Goal: Entertainment & Leisure: Consume media (video, audio)

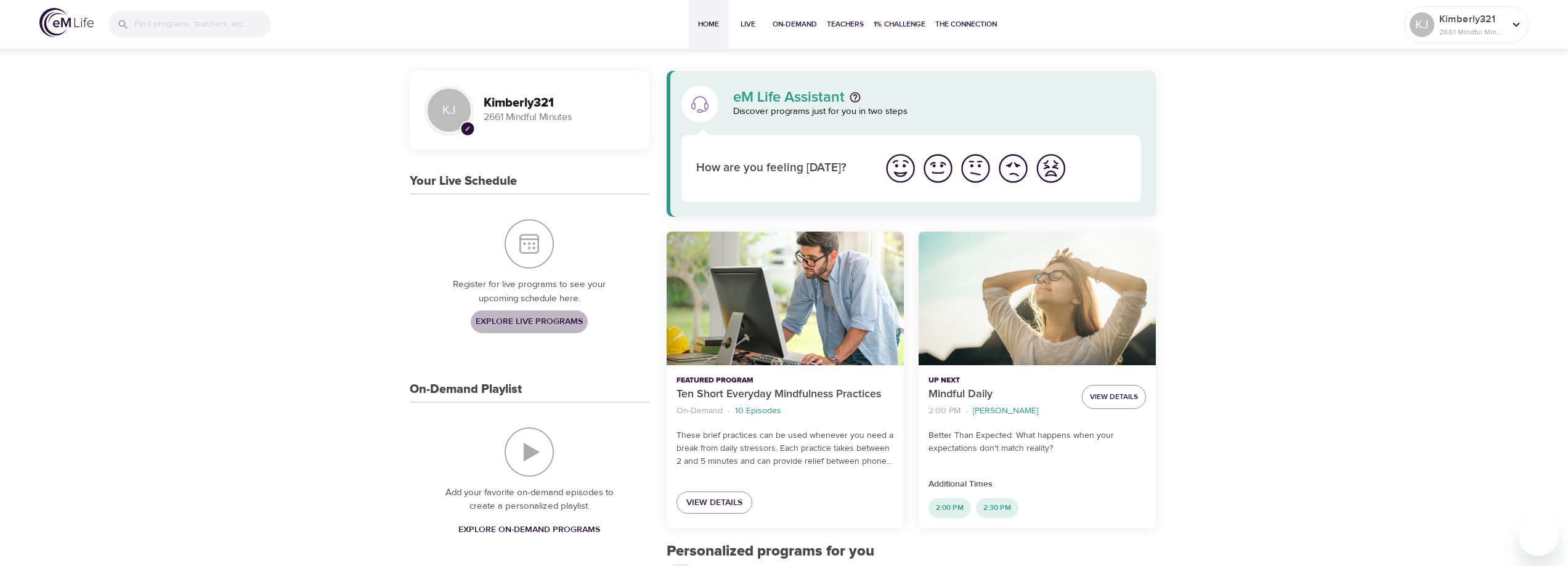
click at [506, 318] on span "Explore Live Programs" at bounding box center [529, 322] width 107 height 16
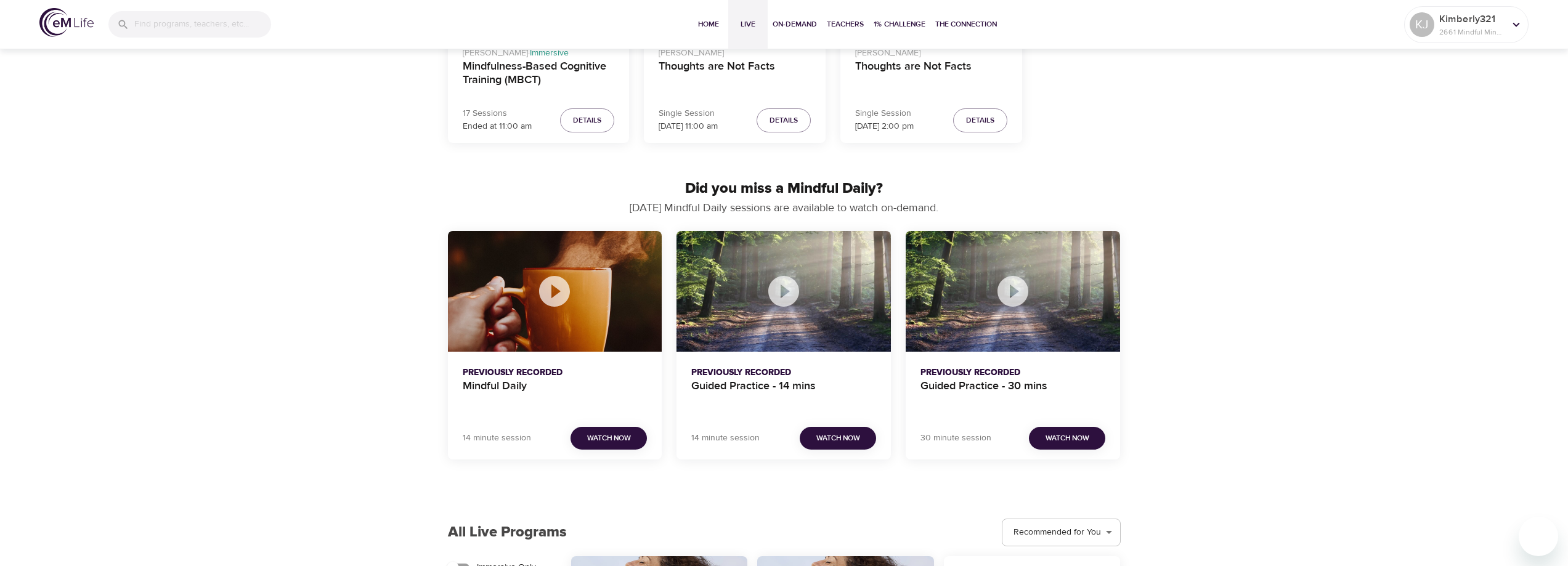
scroll to position [554, 0]
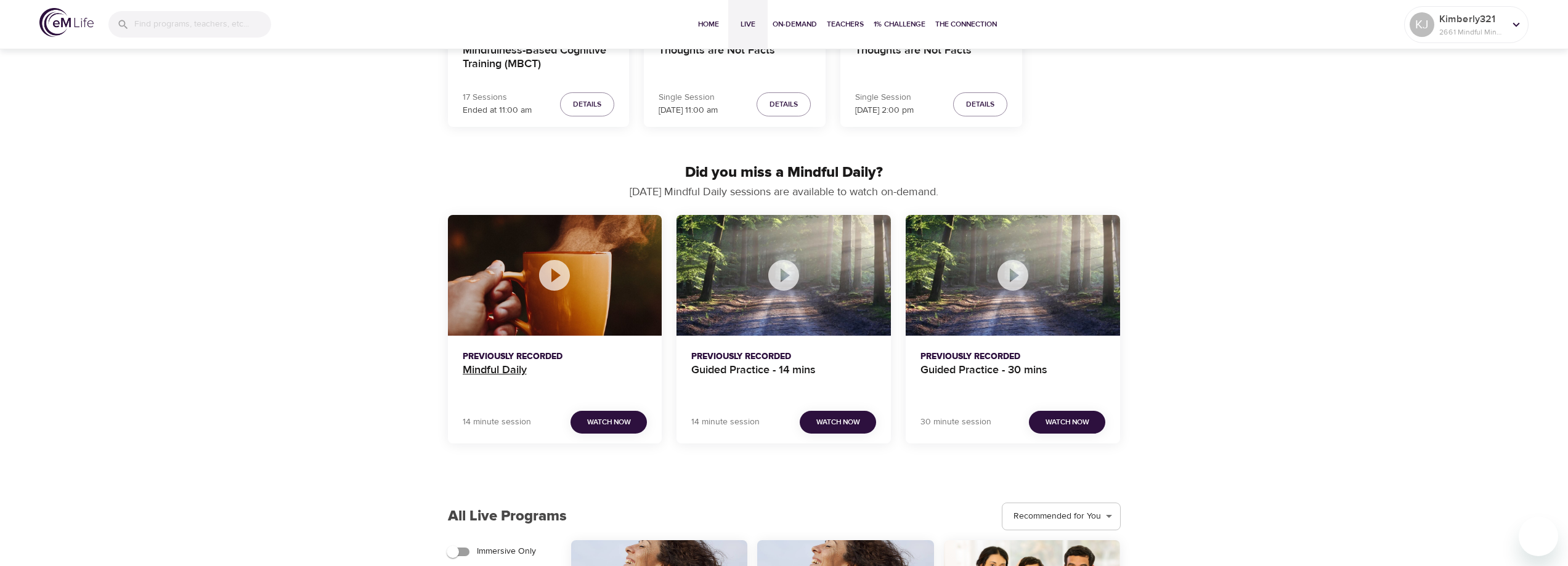
click at [483, 372] on h4 "Mindful Daily" at bounding box center [554, 378] width 185 height 29
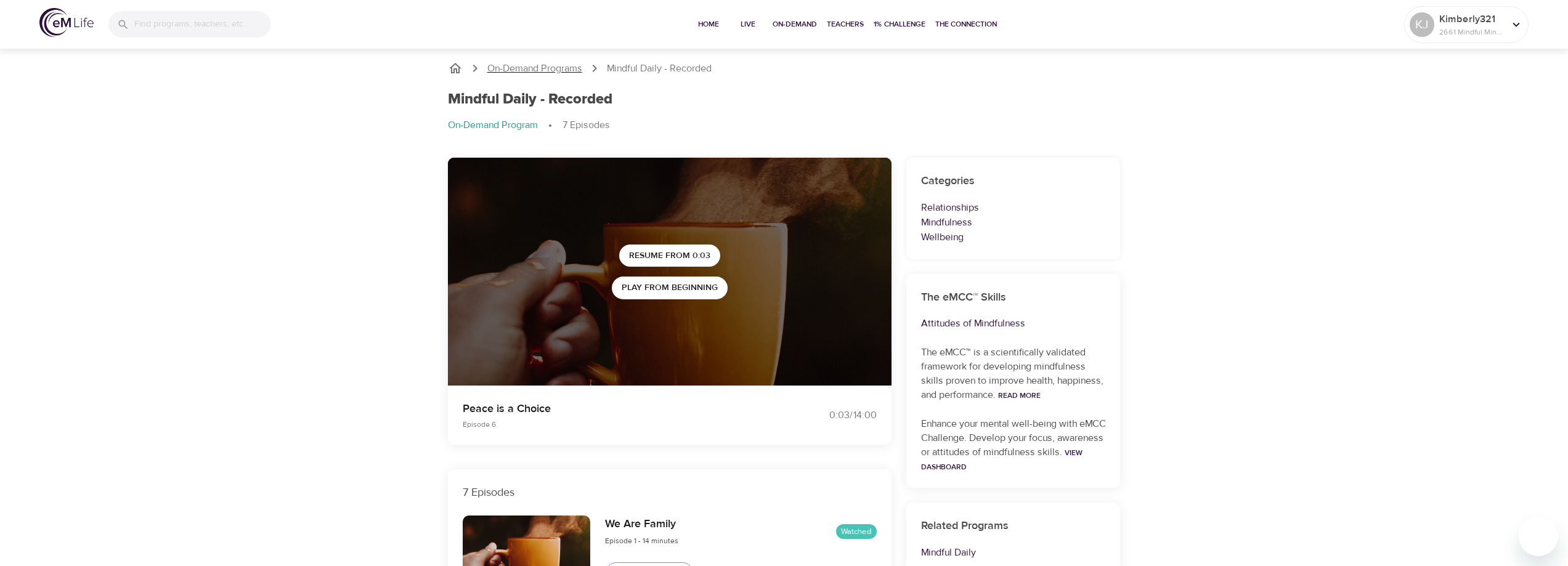
click at [523, 67] on p "On-Demand Programs" at bounding box center [534, 69] width 95 height 14
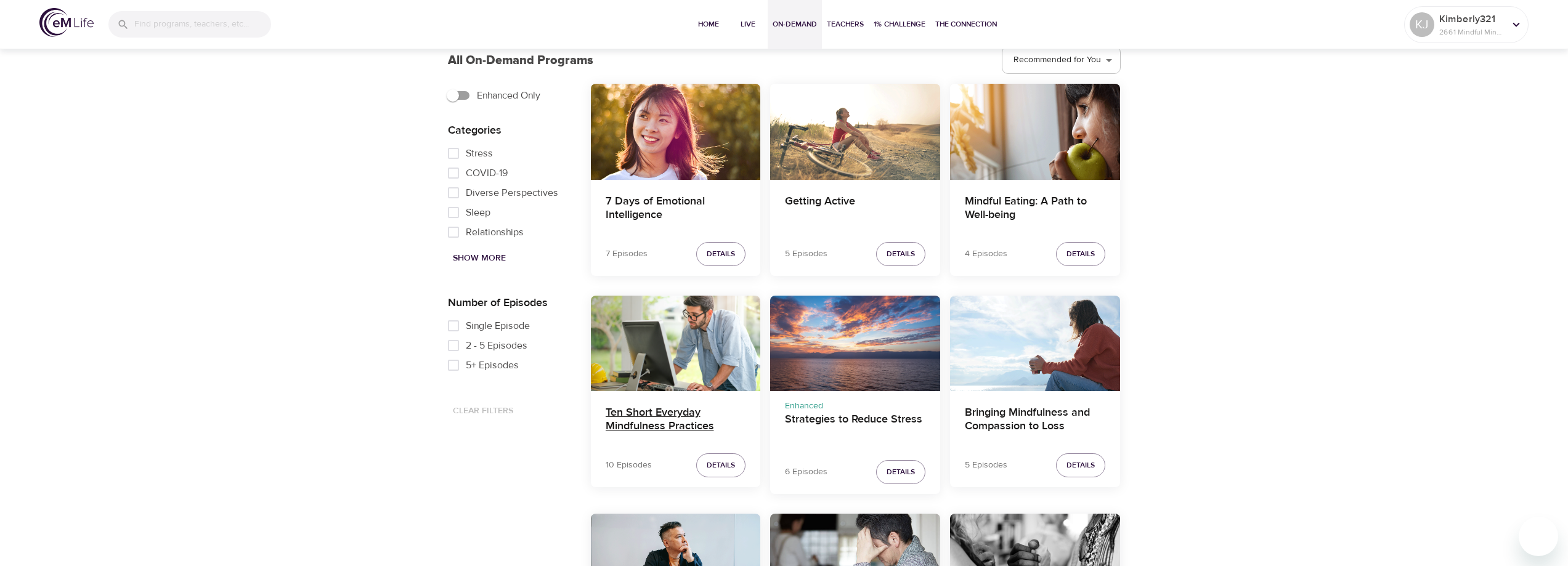
scroll to position [678, 0]
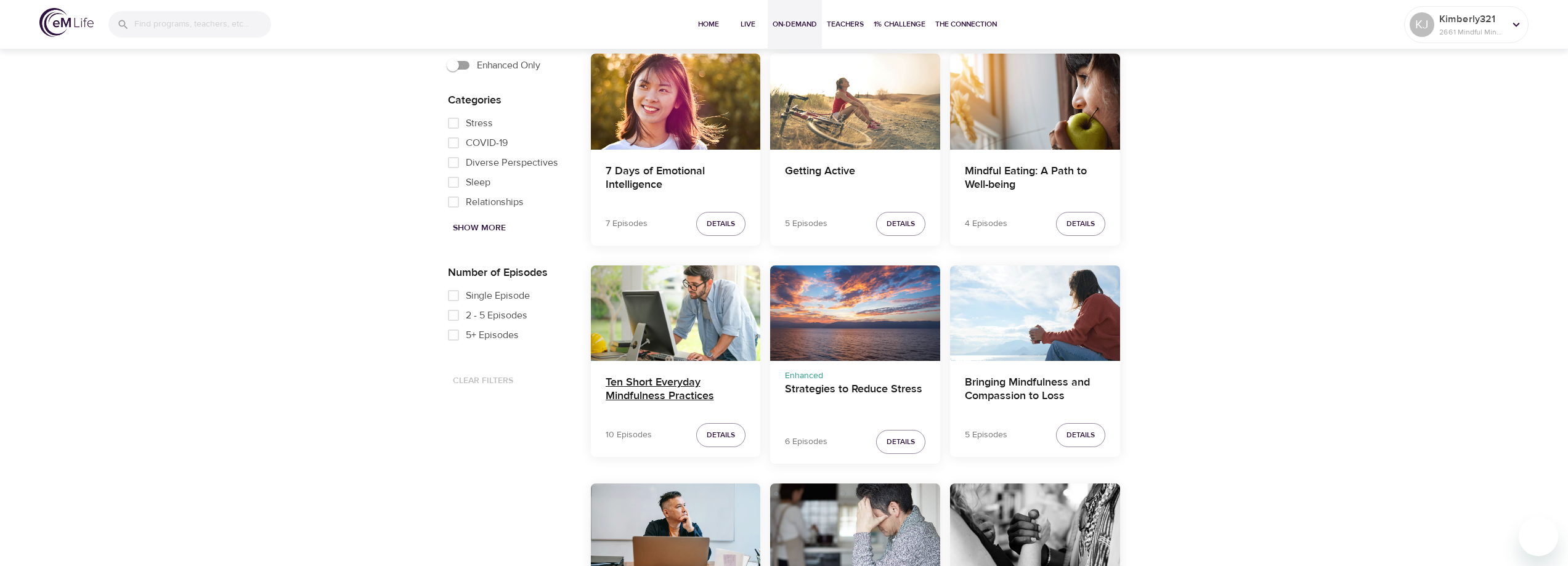
click at [643, 389] on h4 "Ten Short Everyday Mindfulness Practices" at bounding box center [675, 391] width 140 height 29
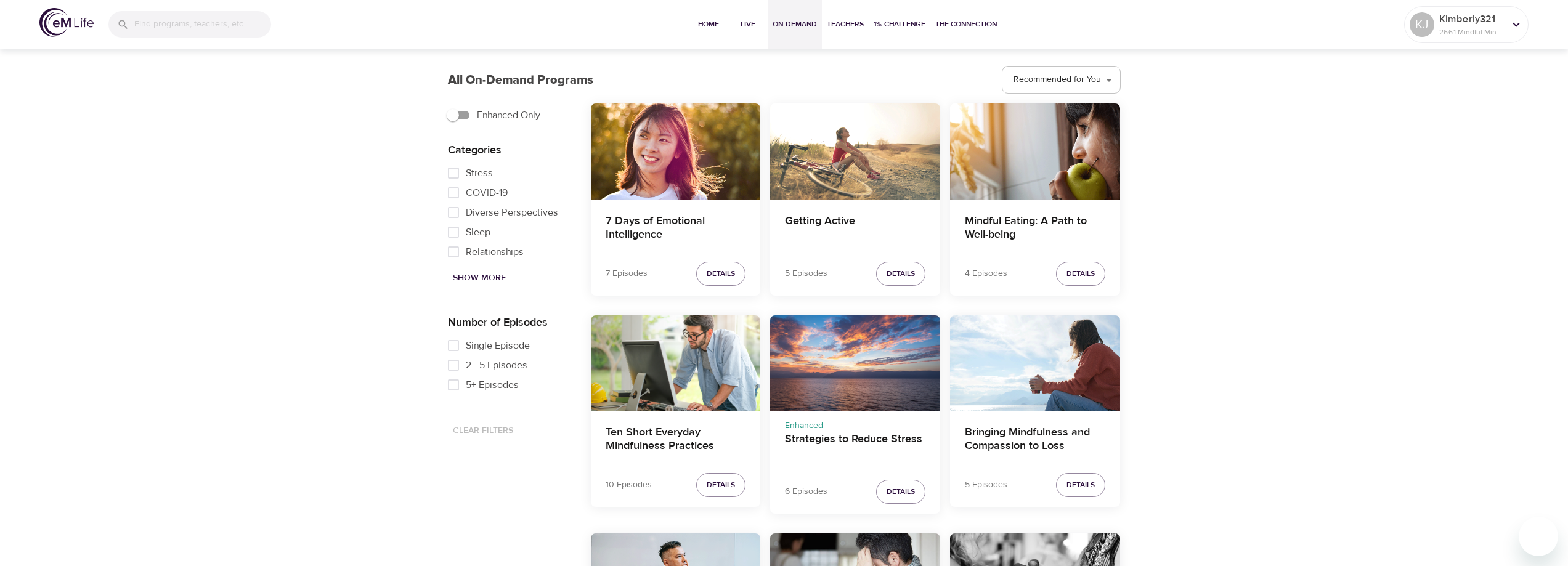
scroll to position [635, 0]
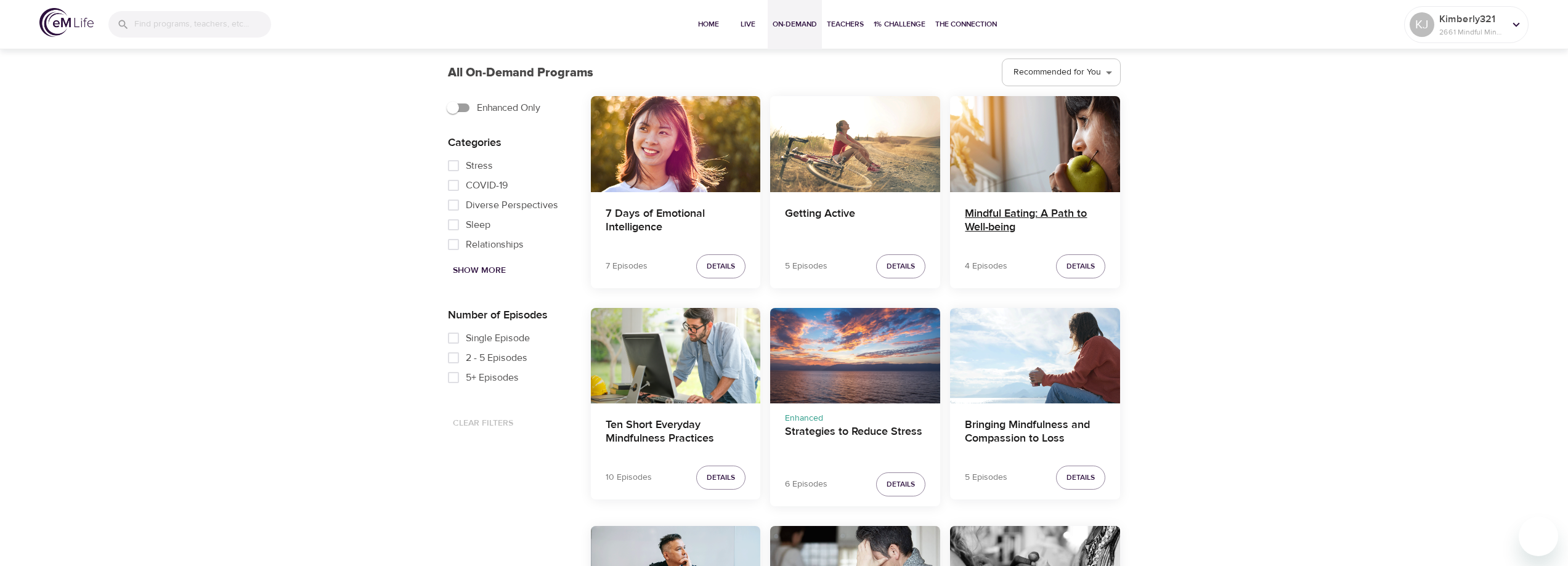
click at [980, 212] on h4 "Mindful Eating: A Path to Well-being" at bounding box center [1034, 221] width 140 height 29
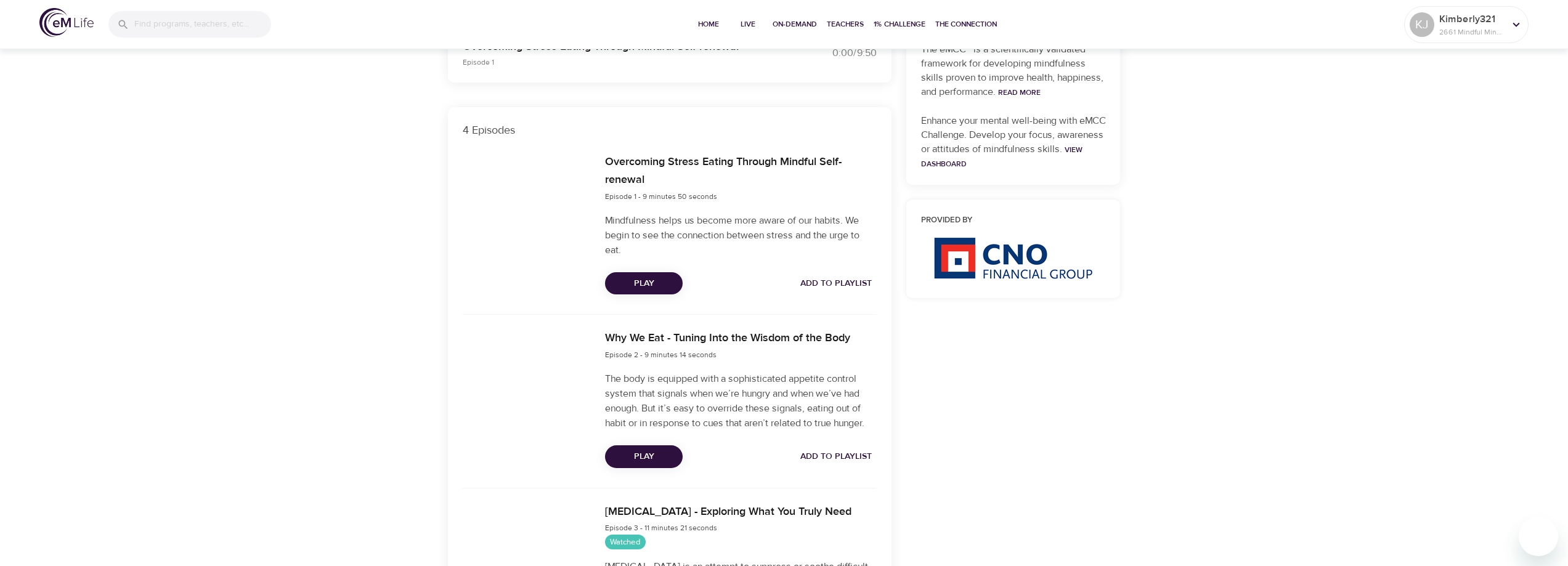
scroll to position [554, 0]
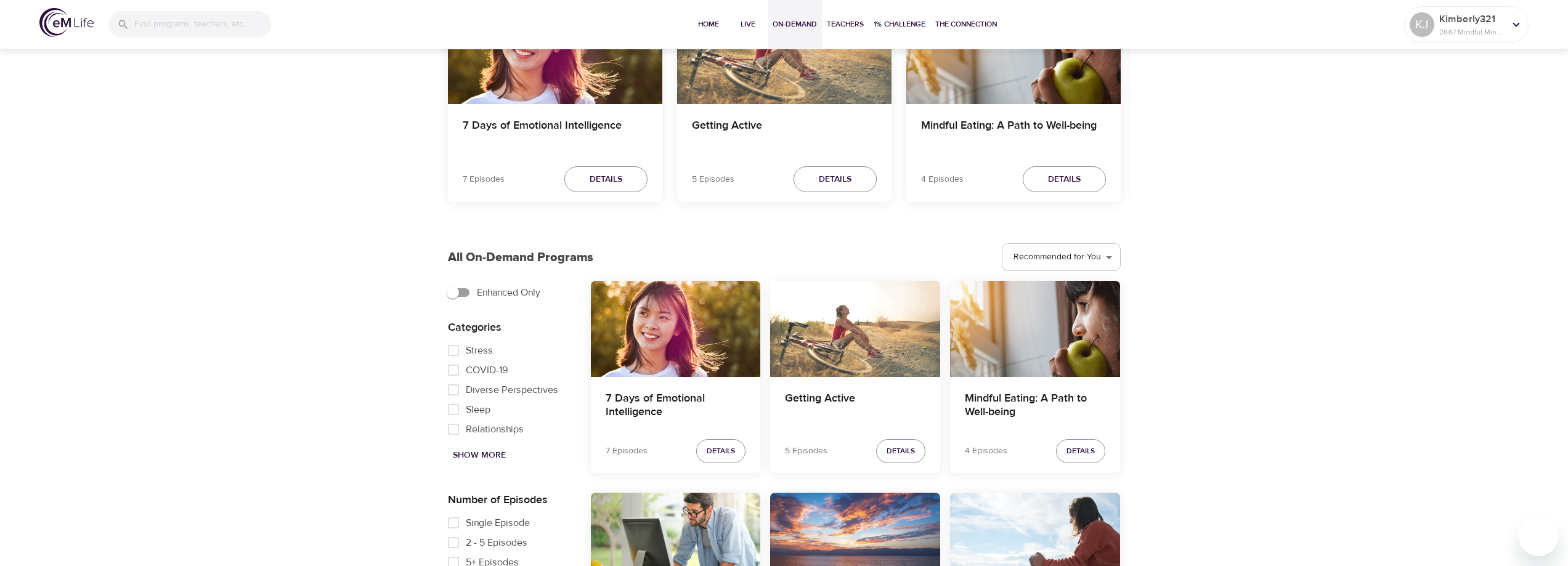
scroll to position [554, 0]
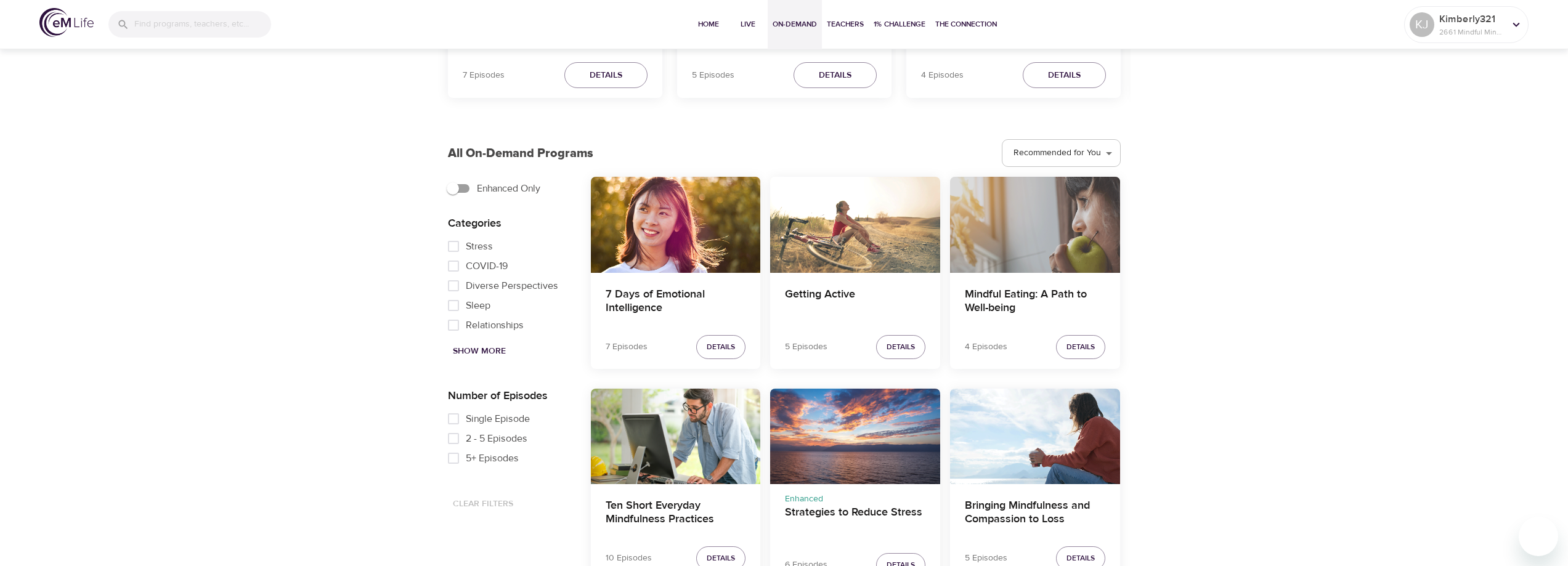
click at [1053, 197] on div "Mindful Eating: A Path to Well-being" at bounding box center [1035, 223] width 170 height 95
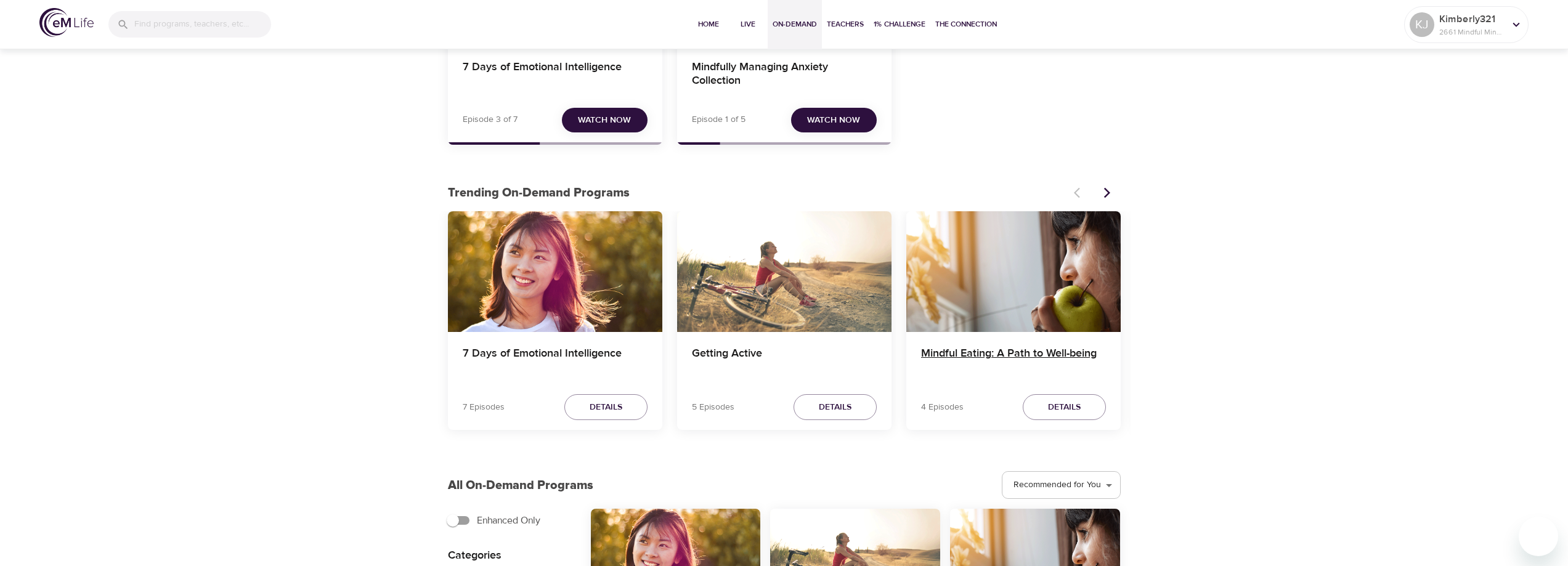
scroll to position [431, 0]
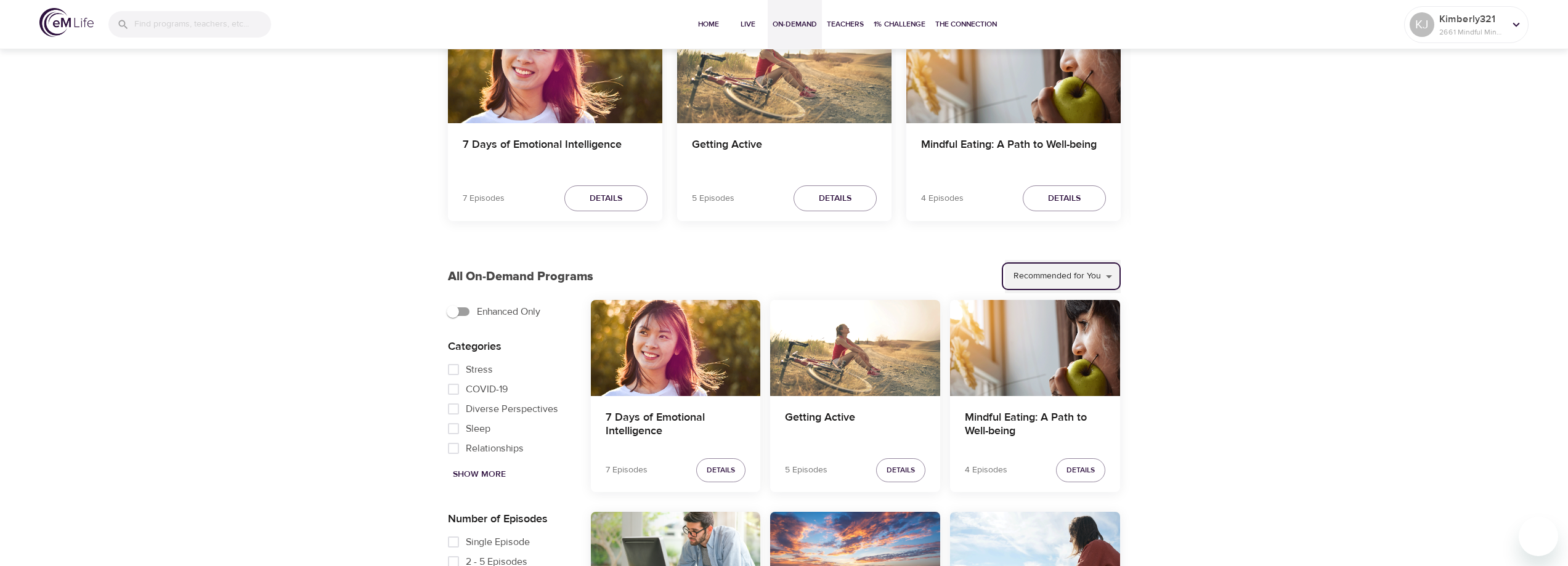
click at [1035, 276] on select "Recommended for You Trending Now Recently Added" at bounding box center [1063, 276] width 116 height 33
select select "recent"
click at [1005, 259] on select "Recommended for You Trending Now Recently Added" at bounding box center [1063, 276] width 116 height 33
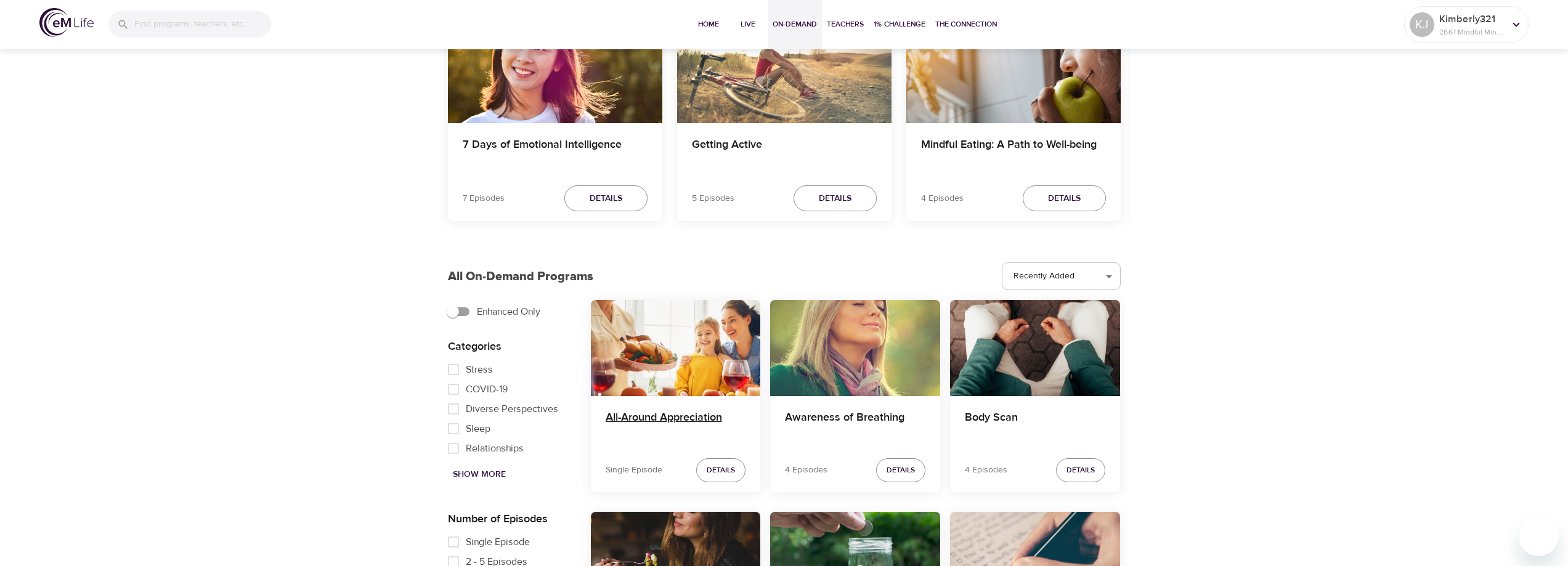
click at [661, 416] on h4 "All-Around Appreciation" at bounding box center [675, 425] width 140 height 29
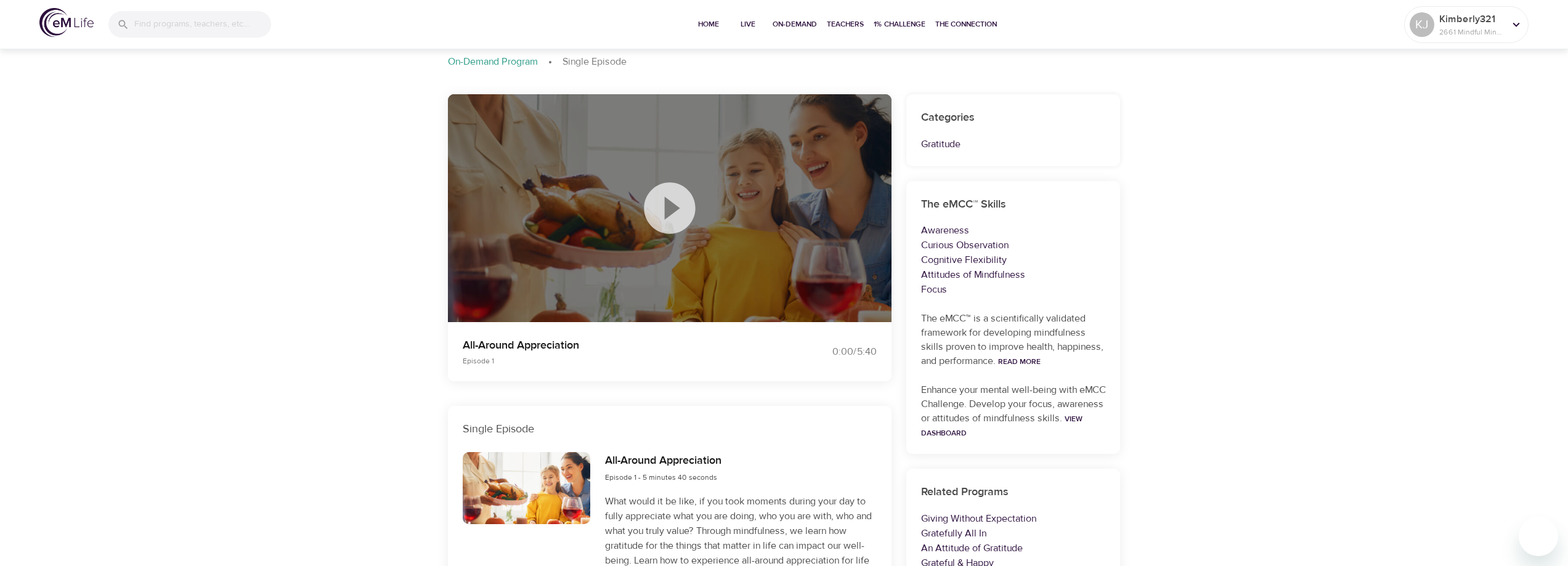
scroll to position [185, 0]
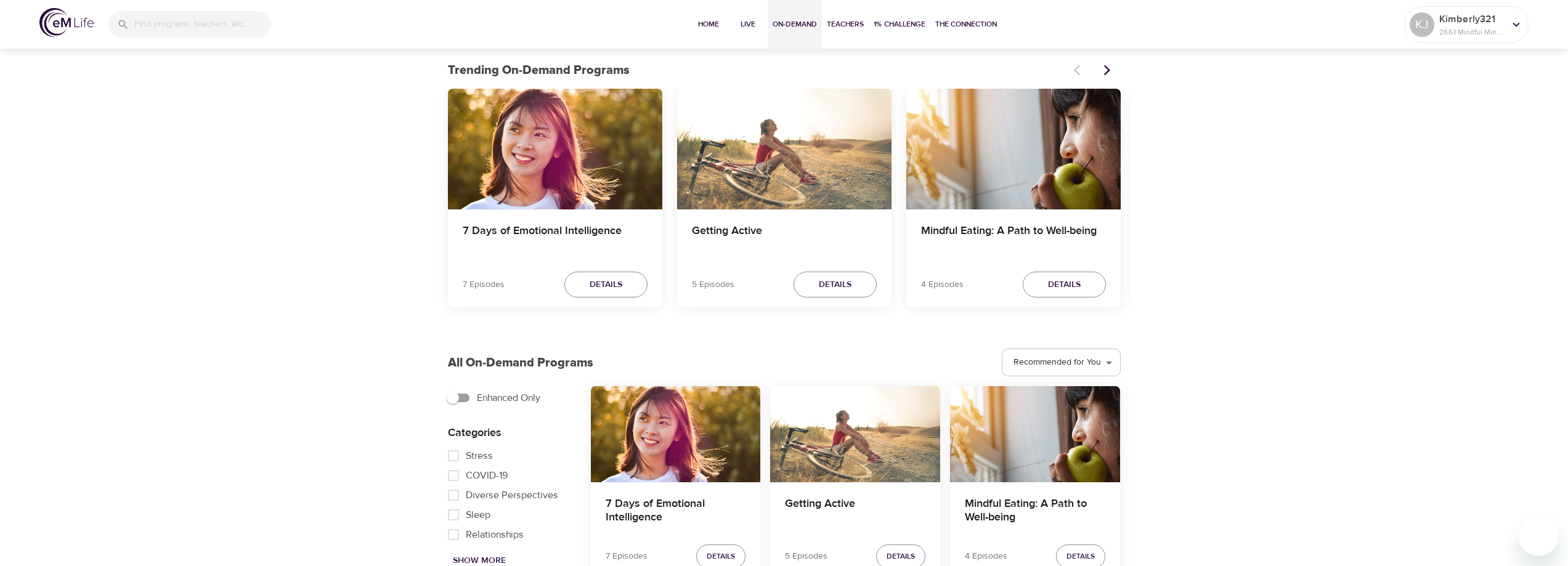
scroll to position [369, 0]
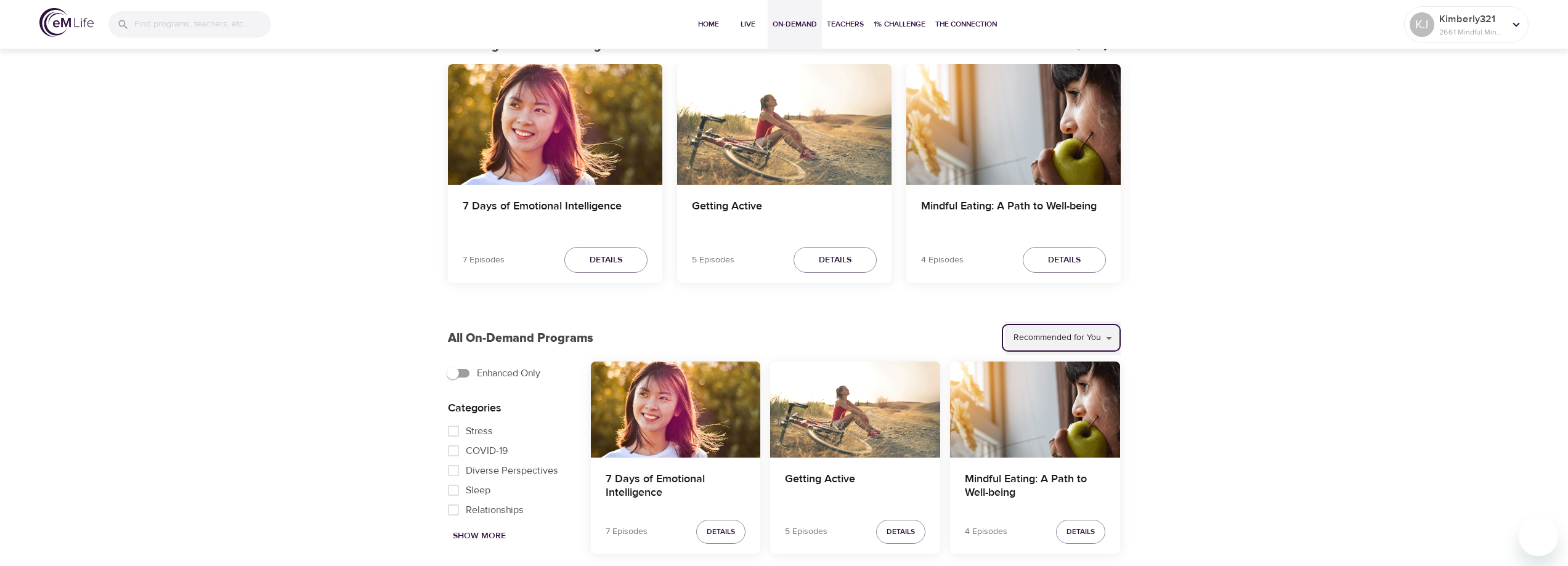
click at [1029, 330] on select "Recommended for You Trending Now Recently Added" at bounding box center [1063, 338] width 116 height 33
select select "recent"
click at [1005, 321] on select "Recommended for You Trending Now Recently Added" at bounding box center [1063, 338] width 116 height 33
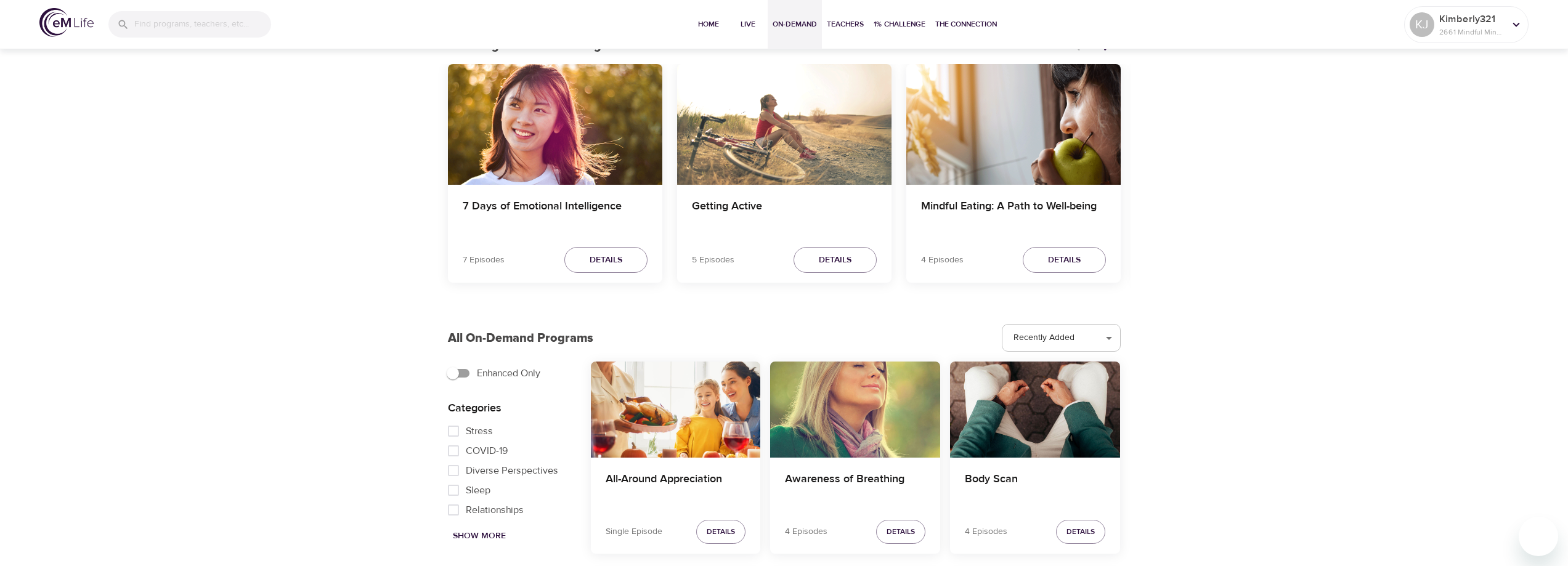
drag, startPoint x: 832, startPoint y: 475, endPoint x: 1179, endPoint y: 233, distance: 423.1
drag, startPoint x: 852, startPoint y: 479, endPoint x: 898, endPoint y: 532, distance: 70.2
click at [898, 532] on span "Details" at bounding box center [900, 531] width 28 height 13
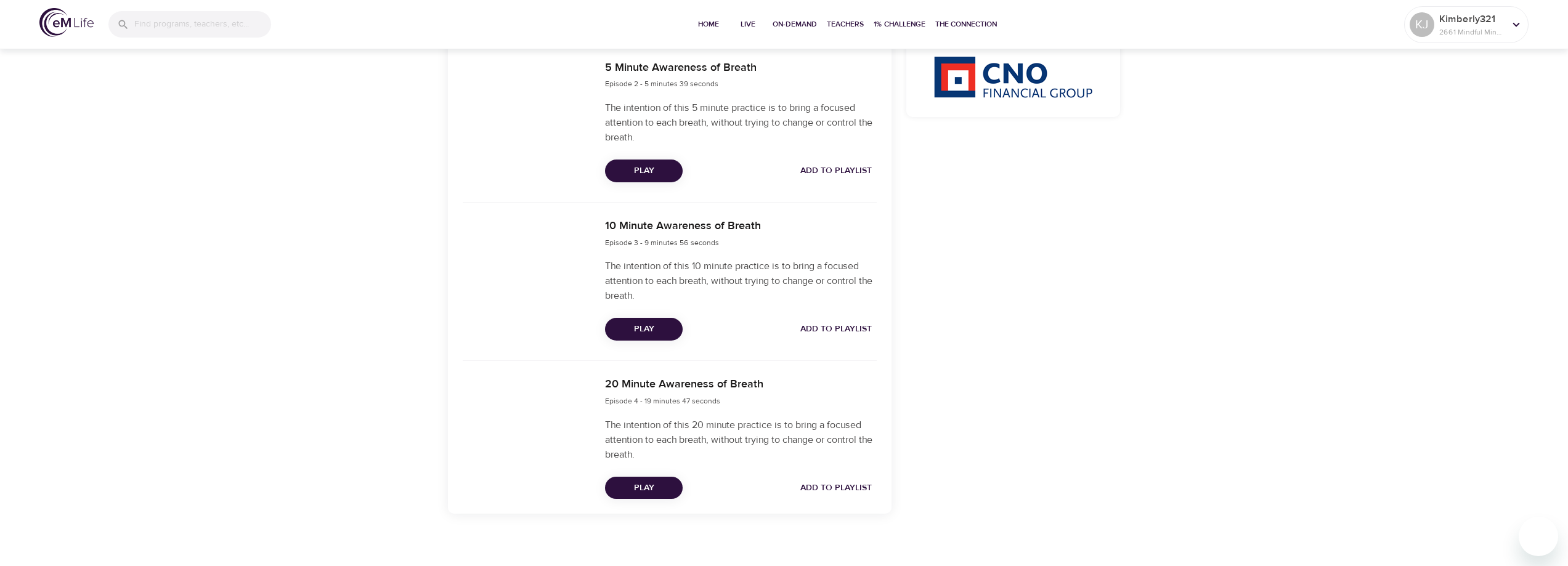
scroll to position [616, 0]
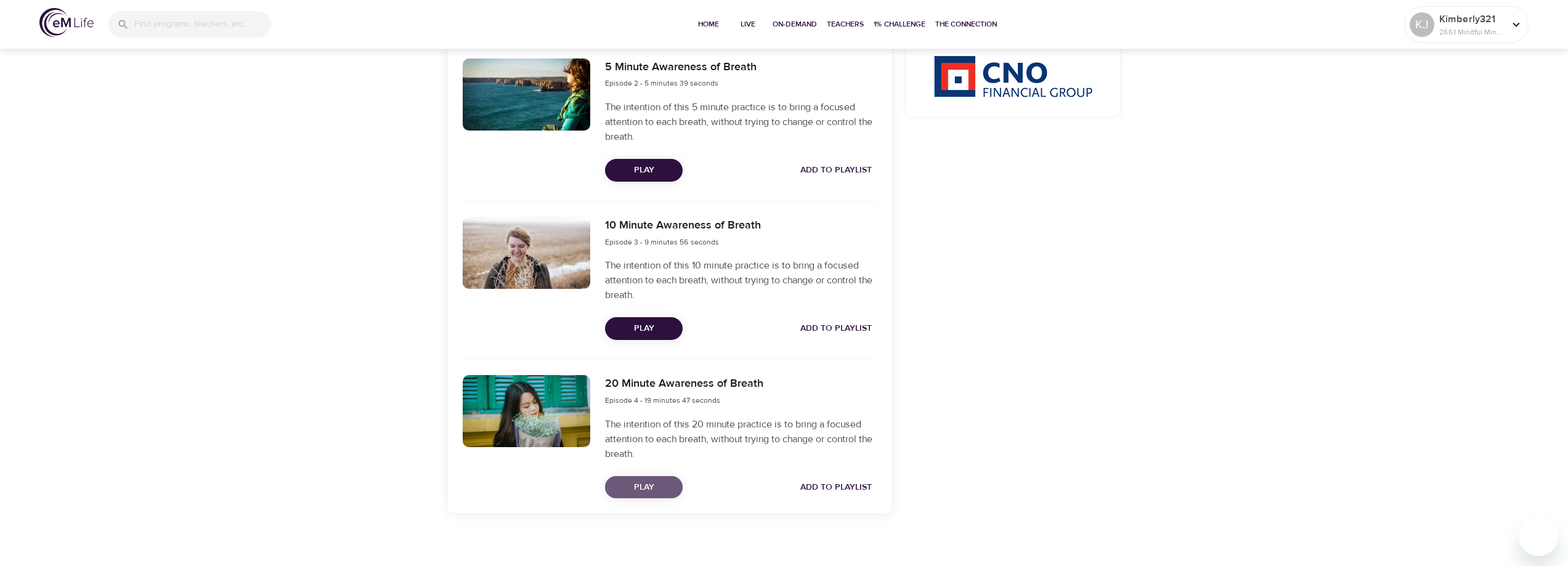
click at [655, 485] on span "Play" at bounding box center [643, 488] width 58 height 16
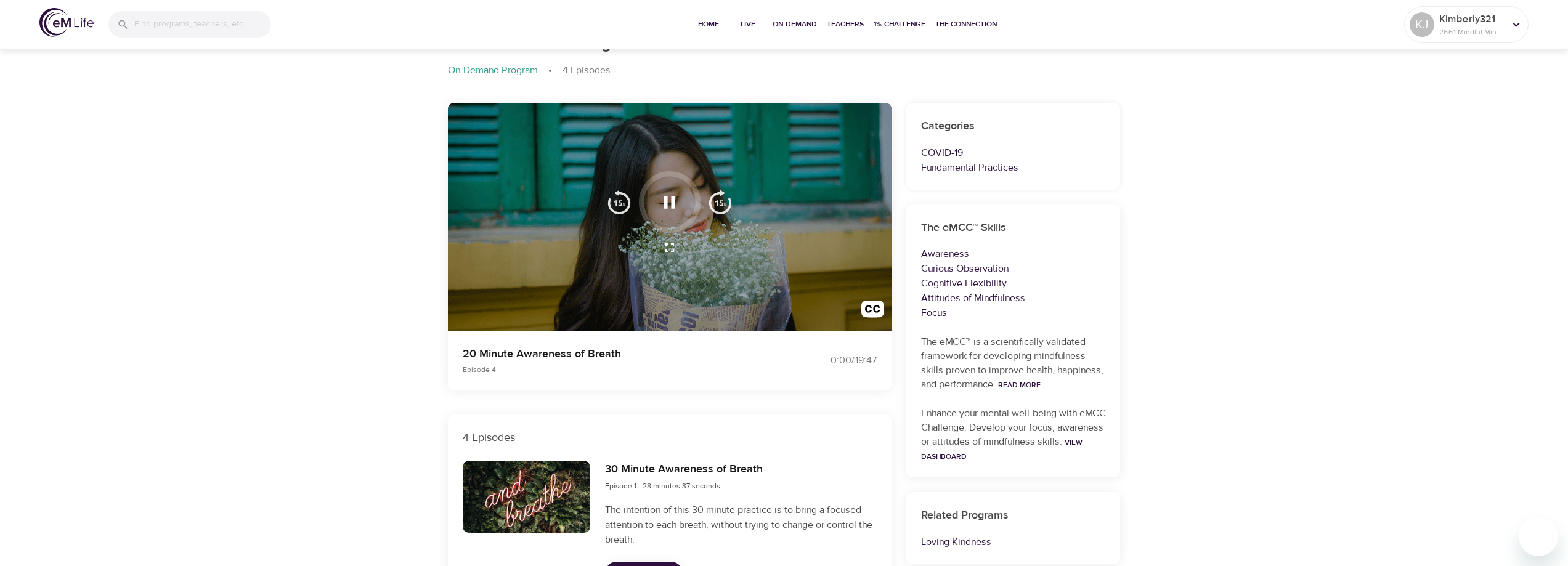
scroll to position [0, 0]
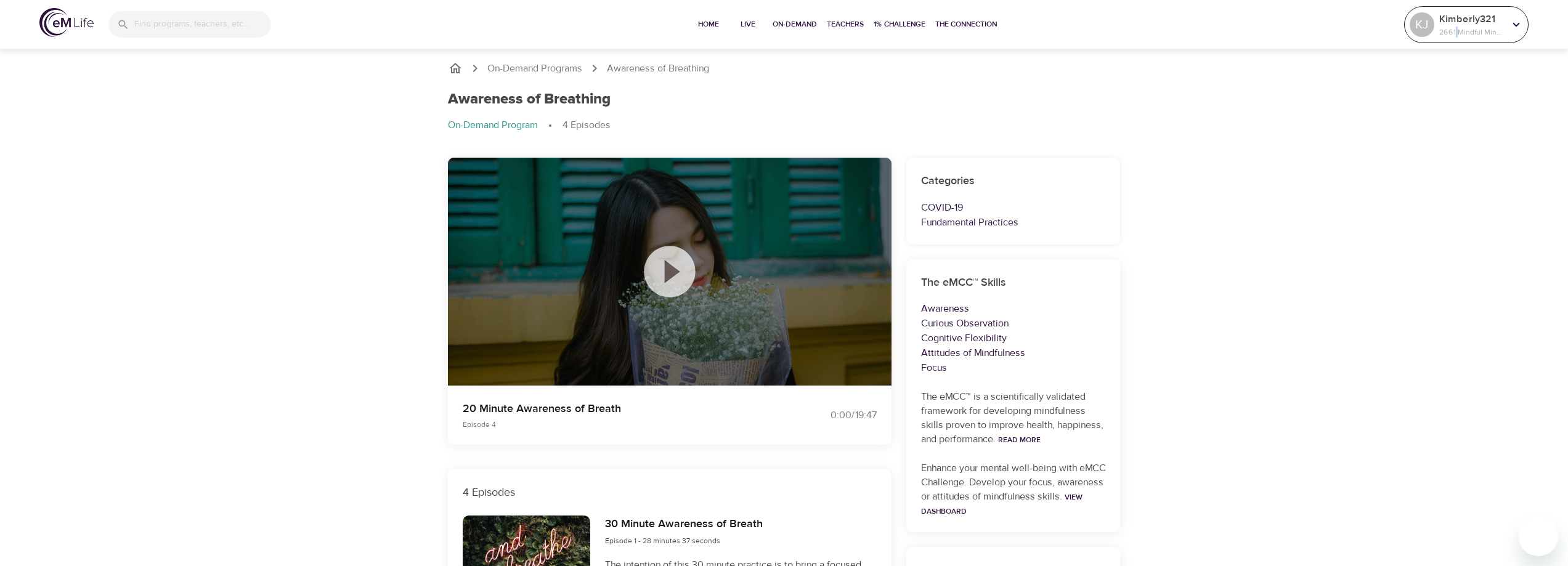
click at [1456, 26] on p "2661 Mindful Minutes" at bounding box center [1471, 31] width 66 height 11
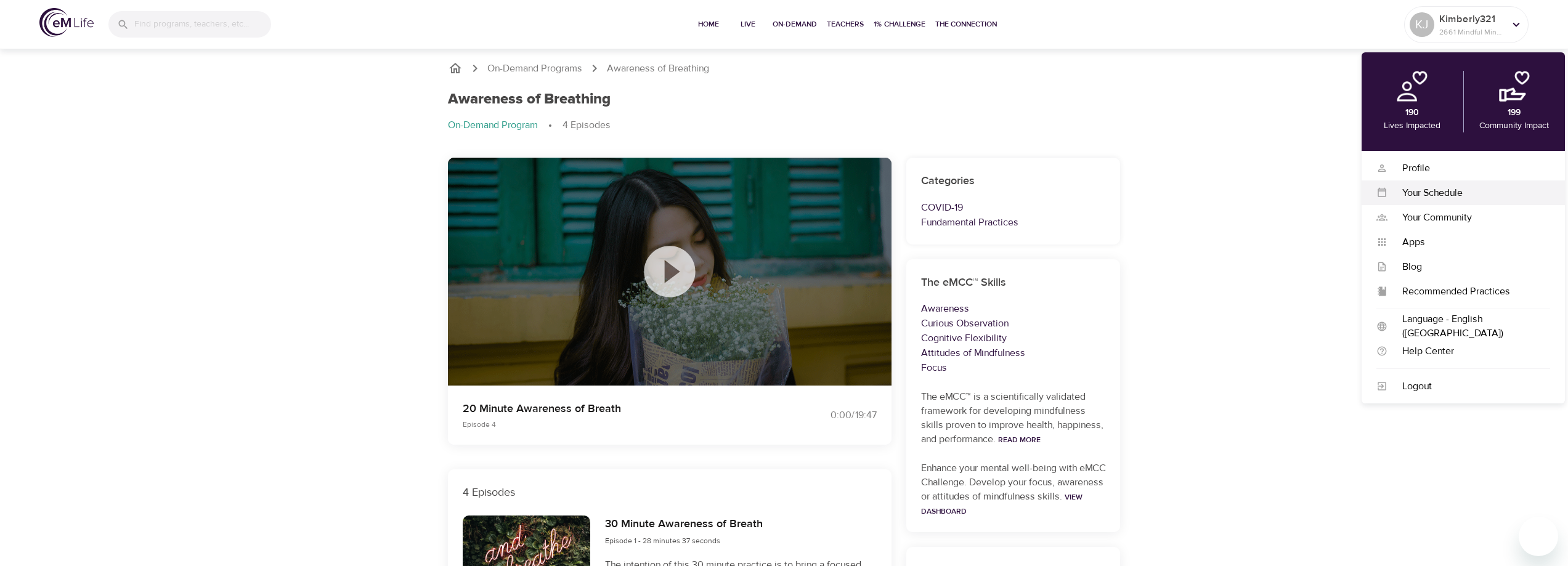
click at [1408, 187] on div "Your Schedule" at bounding box center [1468, 193] width 163 height 14
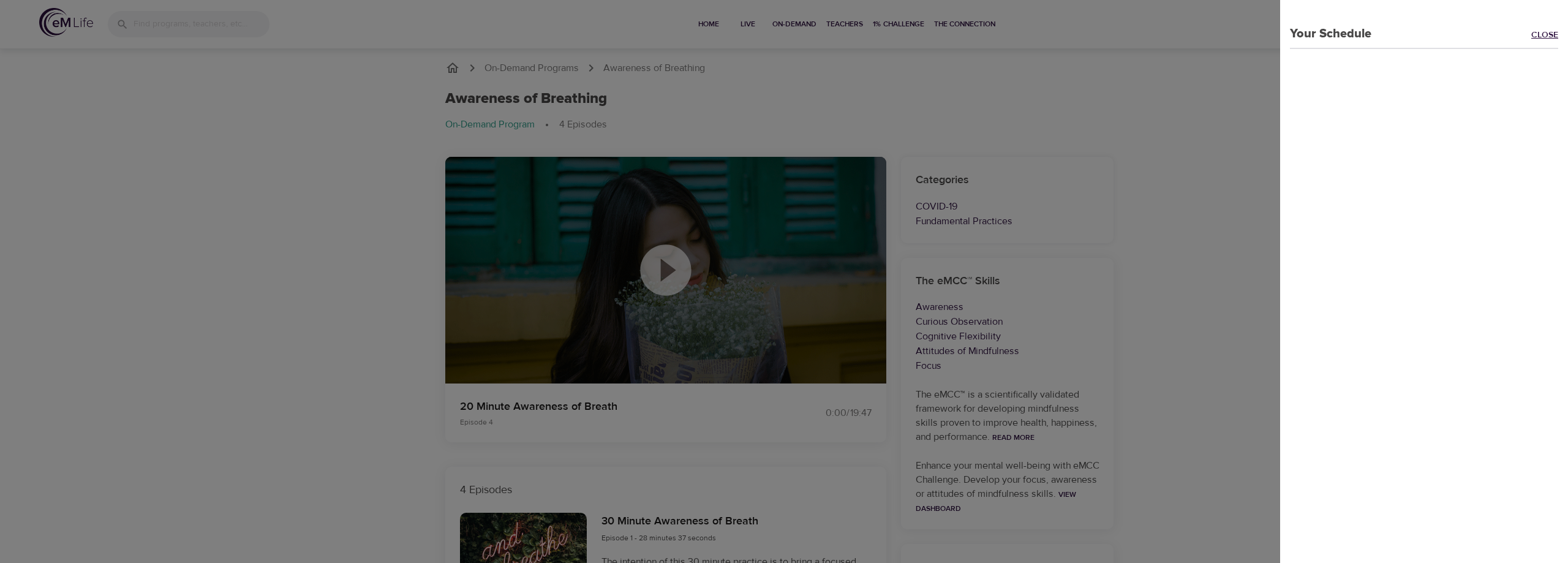
click at [1531, 35] on link "Close" at bounding box center [1549, 36] width 37 height 14
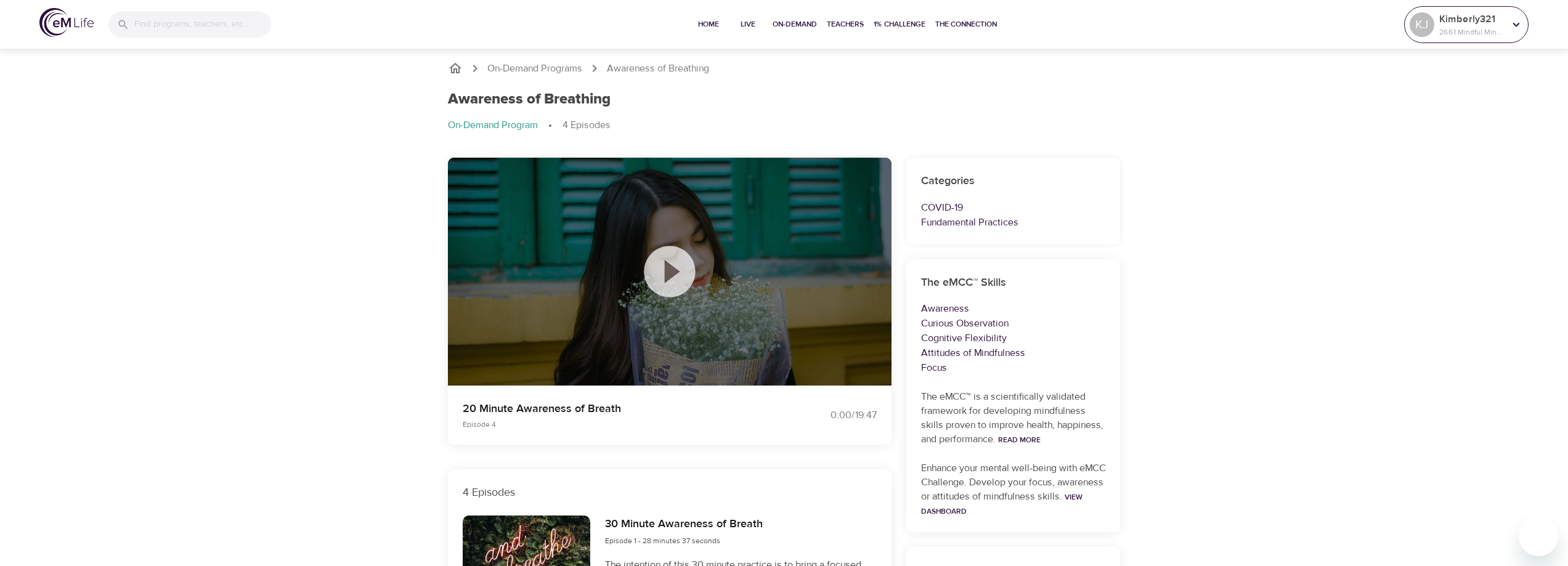
click at [1452, 23] on p "Kimberly321" at bounding box center [1471, 19] width 66 height 15
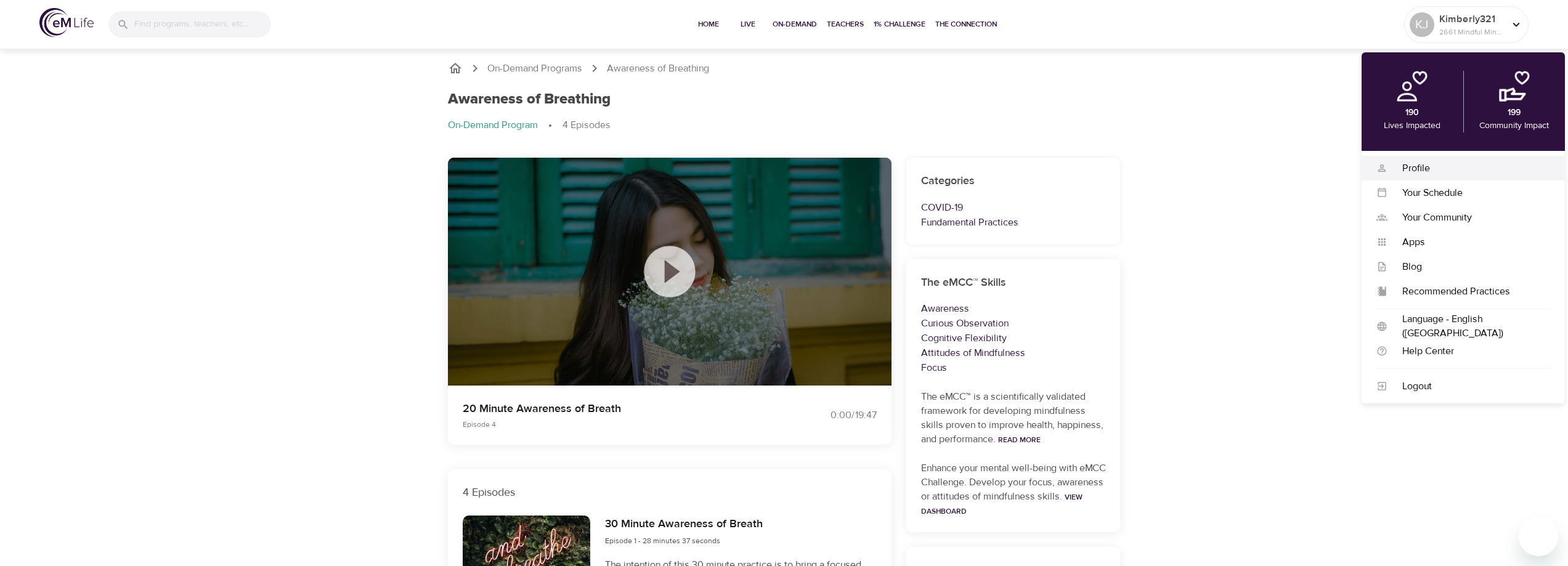
click at [1406, 165] on div "Profile" at bounding box center [1468, 168] width 163 height 14
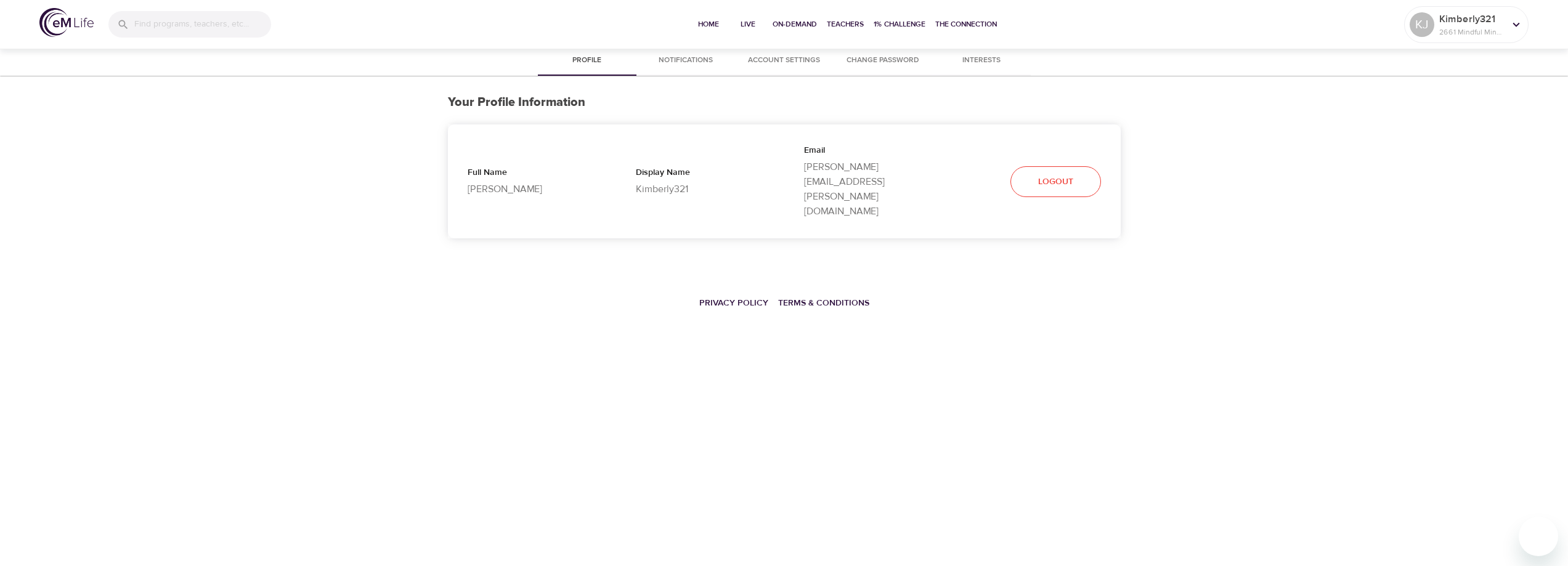
select select "10"
